Goal: Task Accomplishment & Management: Manage account settings

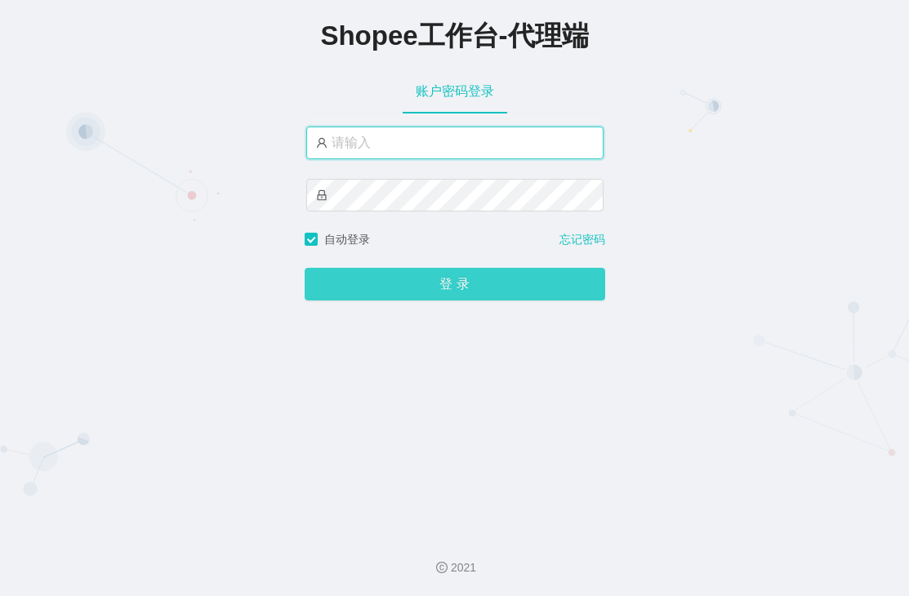
type input "xjp5"
click at [444, 281] on button "登 录" at bounding box center [455, 284] width 301 height 33
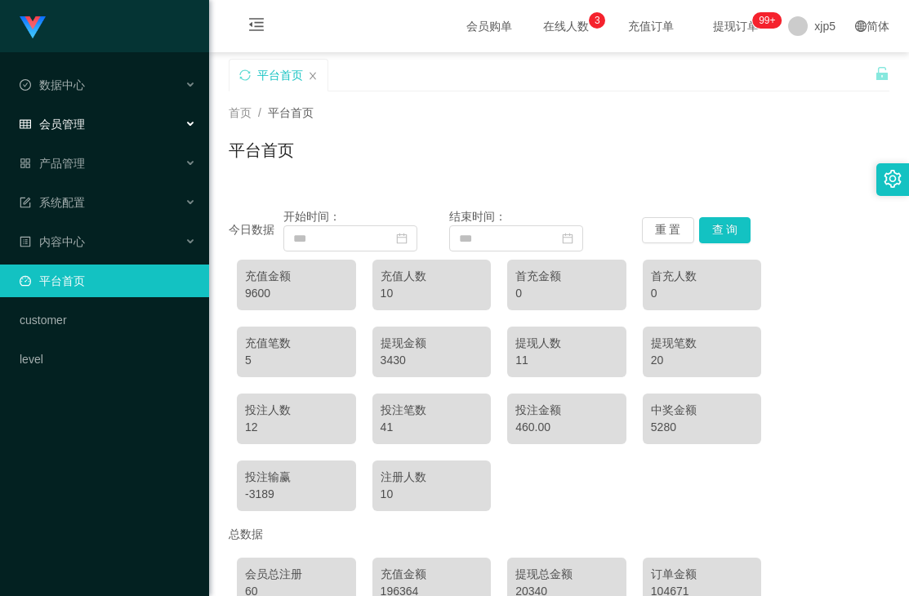
click at [107, 120] on div "会员管理" at bounding box center [104, 124] width 209 height 33
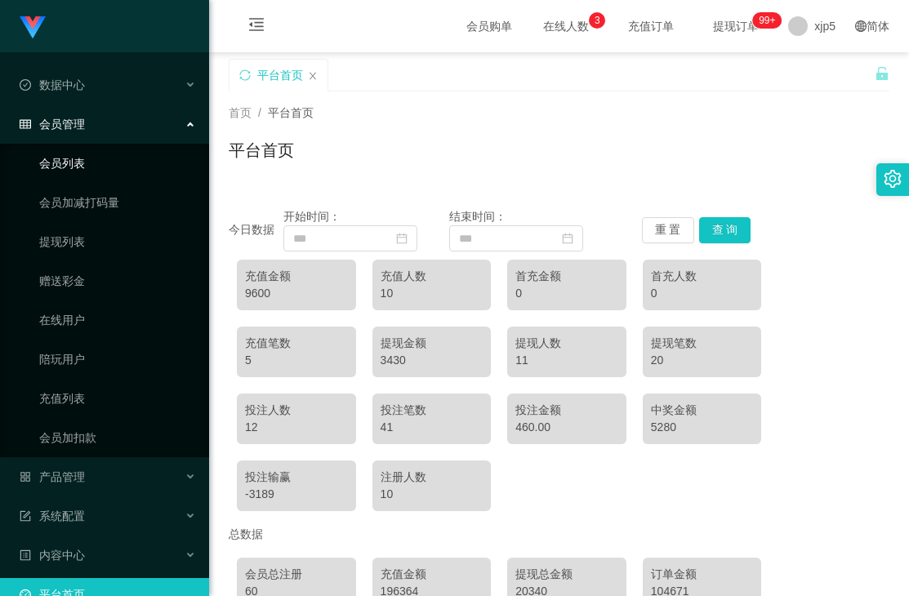
click at [105, 171] on link "会员列表" at bounding box center [117, 163] width 157 height 33
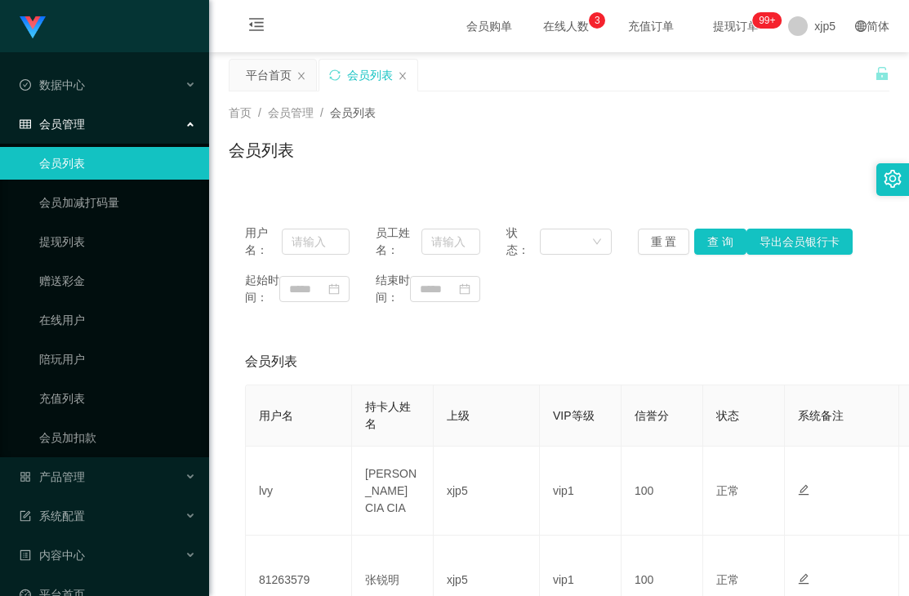
click at [69, 124] on span "会员管理" at bounding box center [52, 124] width 65 height 13
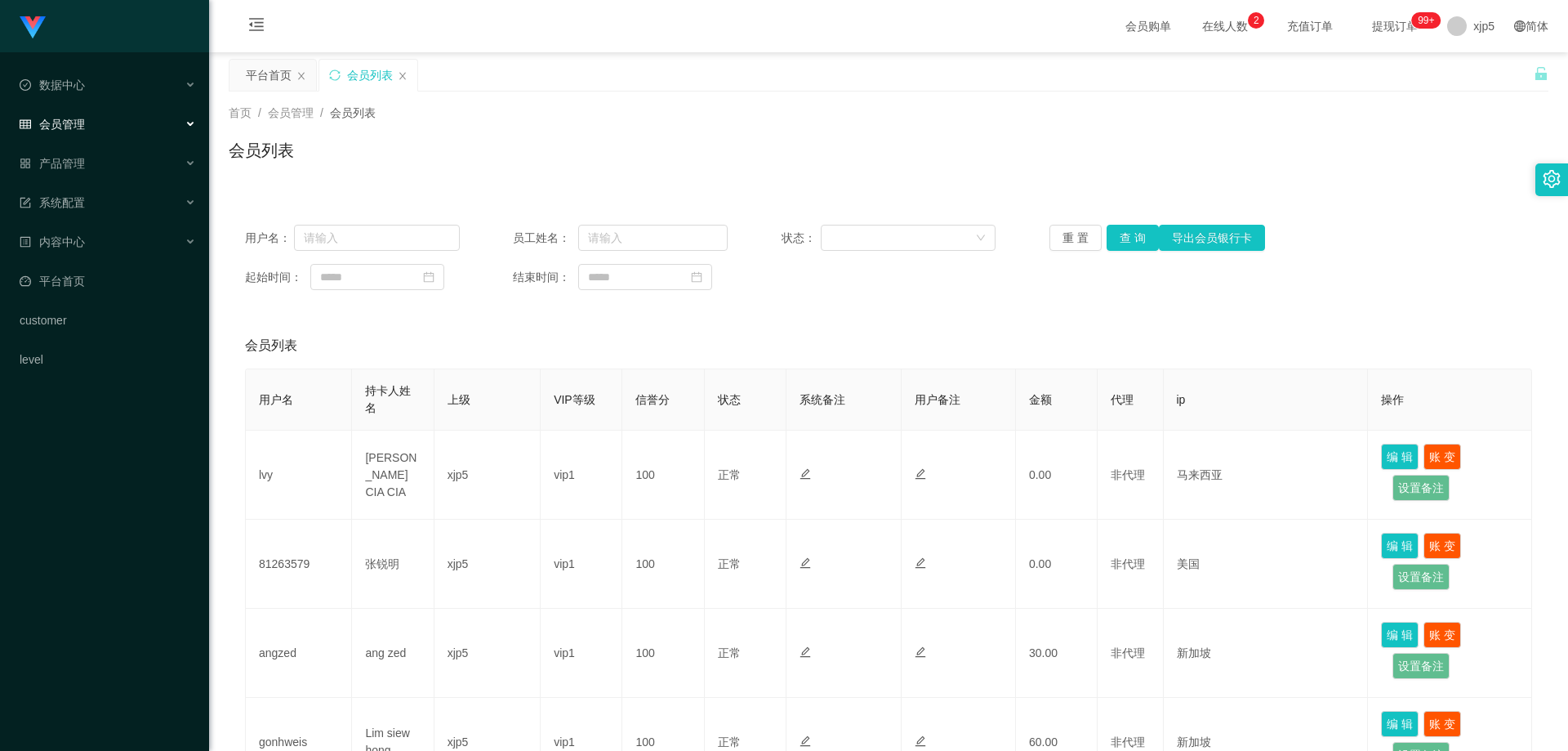
click at [65, 134] on div "会员管理" at bounding box center [104, 124] width 209 height 33
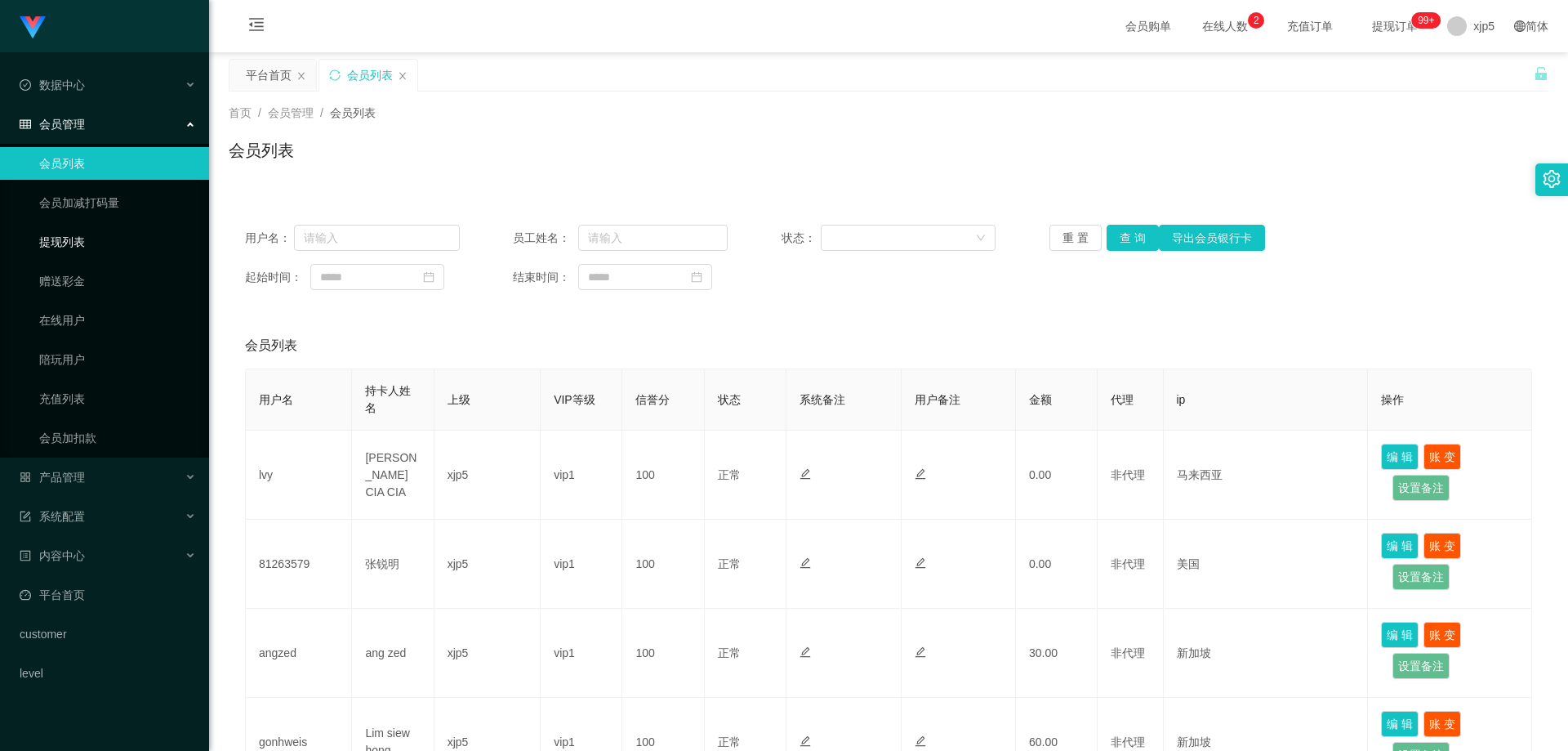
click at [97, 248] on link "提现列表" at bounding box center [117, 241] width 157 height 33
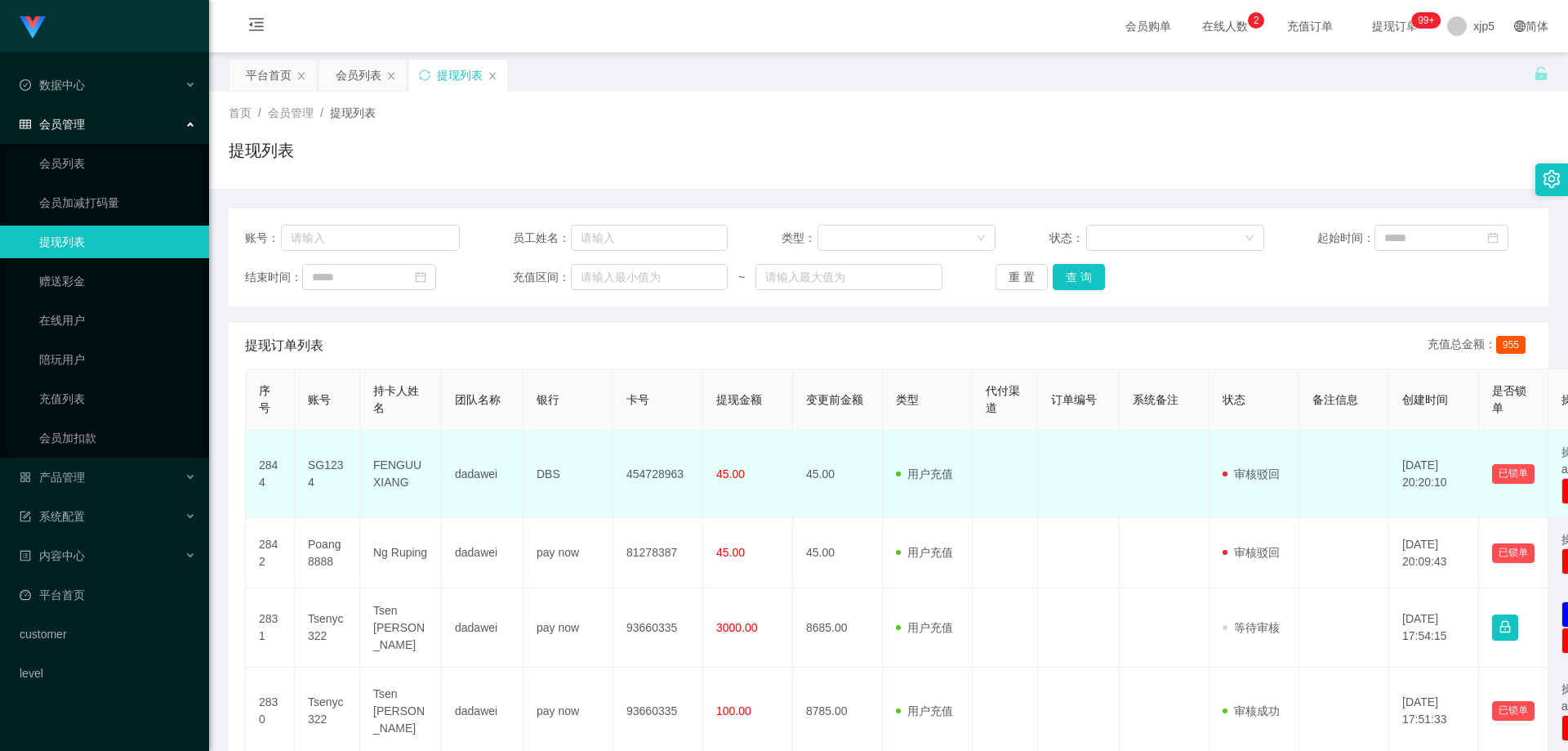
click at [337, 483] on td "SG1234" at bounding box center [327, 474] width 65 height 87
drag, startPoint x: 337, startPoint y: 483, endPoint x: 332, endPoint y: 490, distance: 8.6
click at [332, 490] on td "SG1234" at bounding box center [327, 474] width 65 height 87
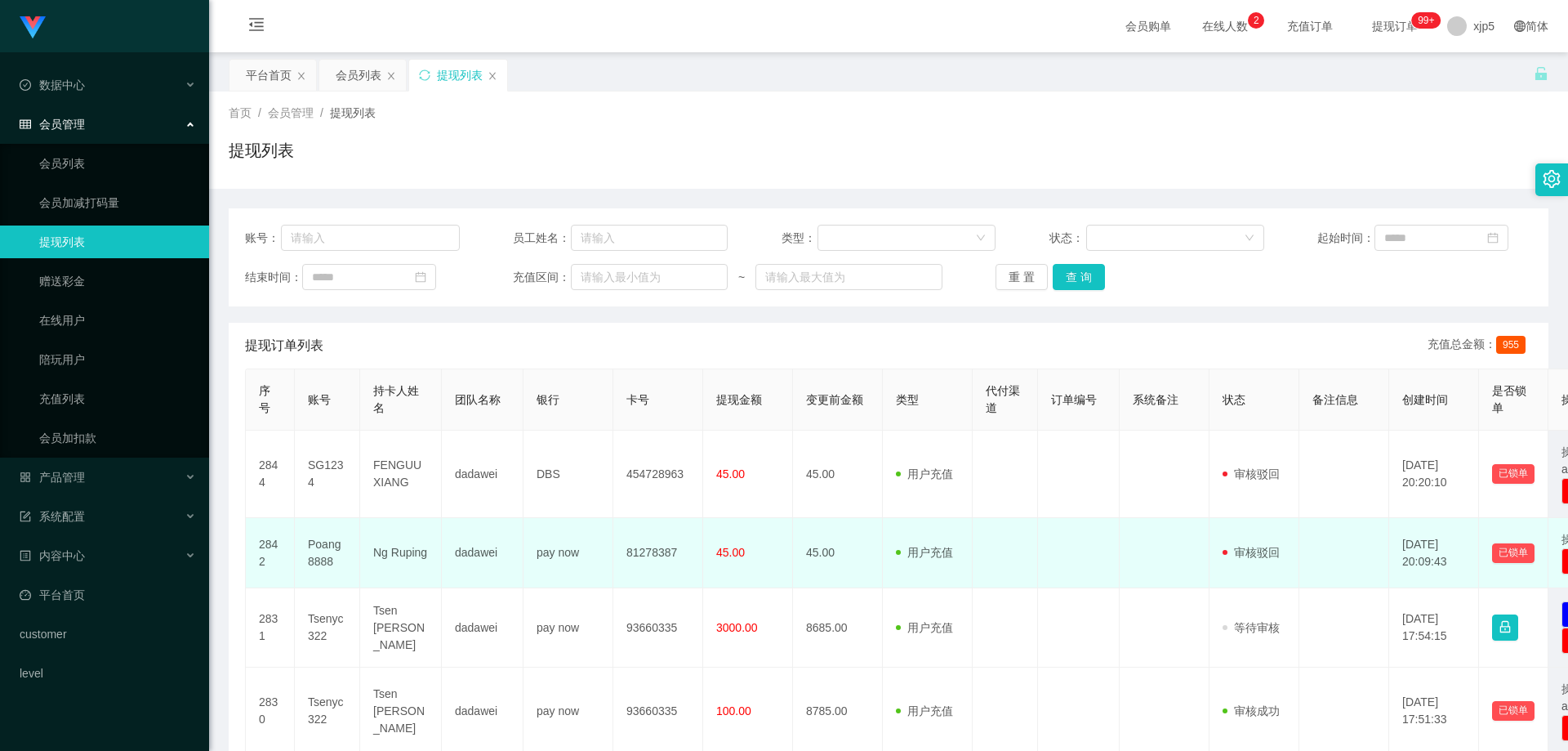
drag, startPoint x: 331, startPoint y: 559, endPoint x: 360, endPoint y: 563, distance: 29.3
click at [360, 563] on tr "2842 Poang8888 Ng Ruping dadawei pay now 81278387 45.00 45.00 用户充值 人工扣款 审核驳回 审核…" at bounding box center [951, 553] width 1411 height 70
